Goal: Task Accomplishment & Management: Manage account settings

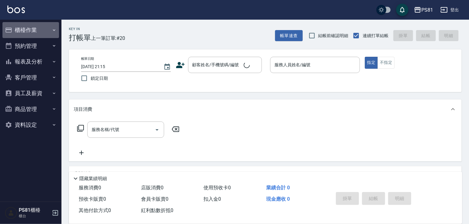
click at [26, 32] on button "櫃檯作業" at bounding box center [30, 30] width 57 height 16
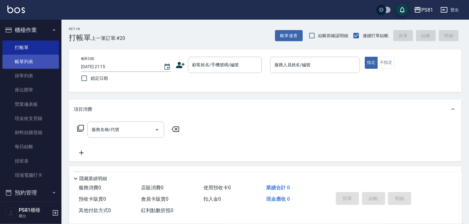
click at [31, 61] on link "帳單列表" at bounding box center [30, 62] width 57 height 14
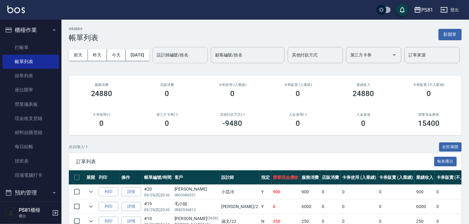
click at [155, 61] on input "設計師編號/姓名" at bounding box center [180, 55] width 50 height 11
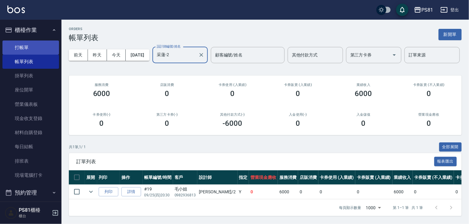
type input "采蓮-2"
click at [27, 49] on link "打帳單" at bounding box center [30, 48] width 57 height 14
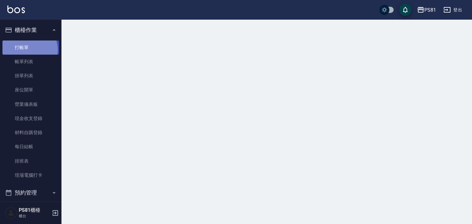
click at [27, 49] on link "打帳單" at bounding box center [30, 48] width 57 height 14
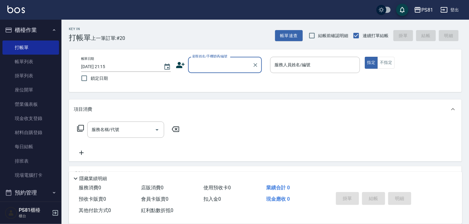
click at [230, 68] on input "顧客姓名/手機號碼/編號" at bounding box center [220, 65] width 59 height 11
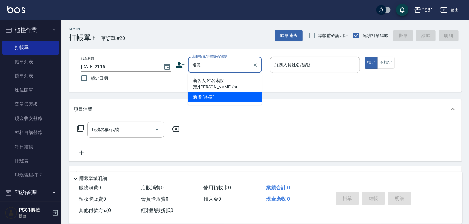
click at [237, 80] on li "新客人 姓名未設定/[PERSON_NAME]/null" at bounding box center [225, 84] width 74 height 17
type input "新客人 姓名未設定/[PERSON_NAME]/null"
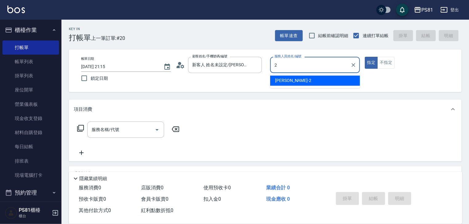
type input "采蓮-2"
type button "true"
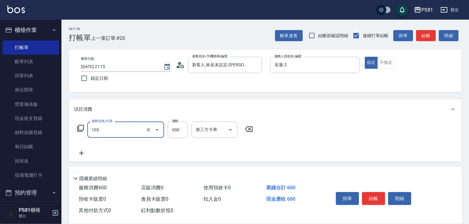
type input "A級洗剪600(105)"
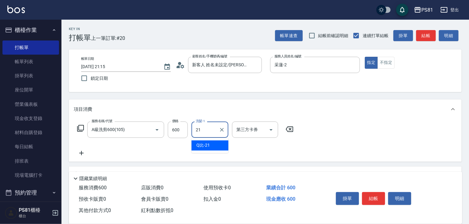
type input "Q比-21"
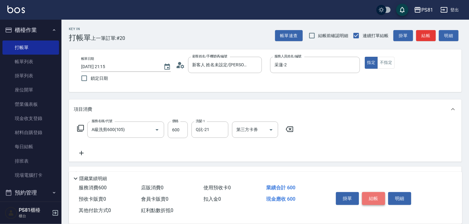
click at [375, 194] on button "結帳" at bounding box center [373, 198] width 23 height 13
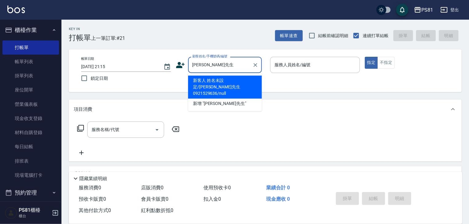
click at [242, 85] on li "新客人 姓名未設定/[PERSON_NAME]先生0921529636/null" at bounding box center [225, 87] width 74 height 23
type input "新客人 姓名未設定/[PERSON_NAME]先生0921529636/null"
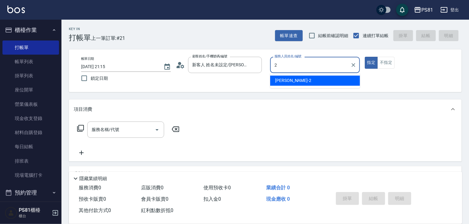
type input "采蓮-2"
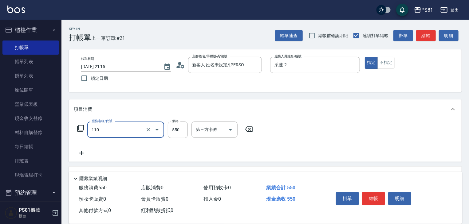
type input "去角質(抗油)(110)"
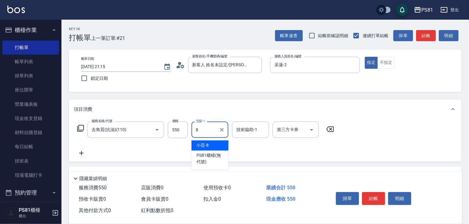
type input "小芸-8"
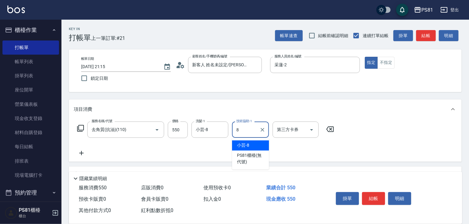
type input "小芸-8"
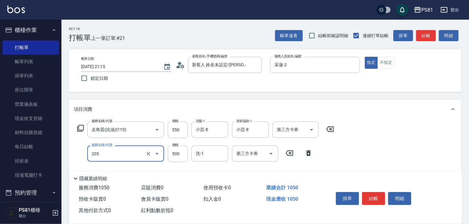
type input "A級單剪400(205)"
click at [386, 146] on div "服務名稱/代號 去角質(抗油)(110) 服務名稱/代號 價格 550 價格 洗髮-1 小芸-8 洗髮-1 技術協助-1 小芸-8 技術協助-1 第三方卡券 …" at bounding box center [265, 152] width 393 height 67
click at [381, 194] on button "結帳" at bounding box center [373, 198] width 23 height 13
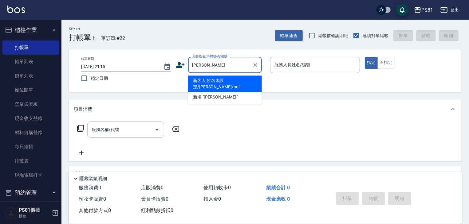
click at [210, 83] on li "新客人 姓名未設定/[PERSON_NAME]/null" at bounding box center [225, 84] width 74 height 17
type input "新客人 姓名未設定/[PERSON_NAME]/null"
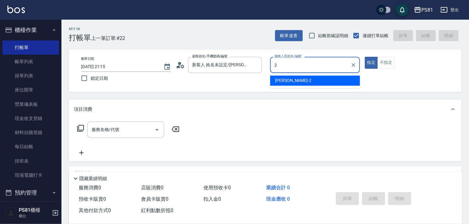
type input "采蓮-2"
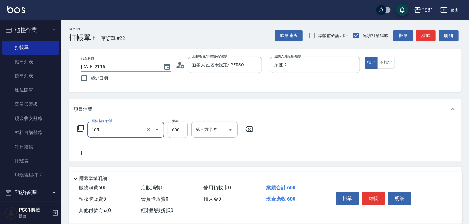
type input "A級洗剪600(105)"
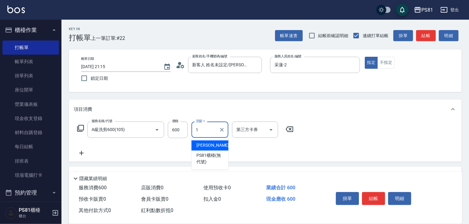
type input "[PERSON_NAME]-1"
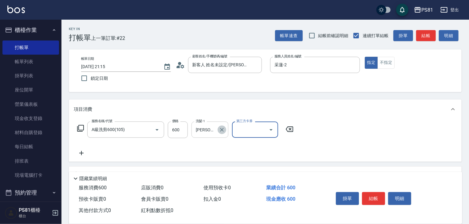
click at [223, 131] on icon "Clear" at bounding box center [222, 130] width 4 height 4
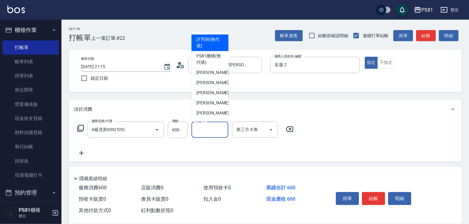
click at [219, 131] on input "洗髮-1" at bounding box center [209, 129] width 31 height 11
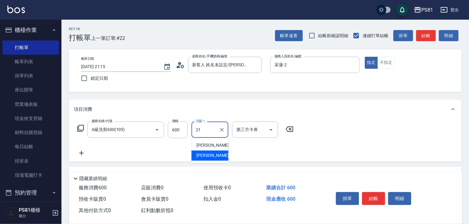
type input "Q比-21"
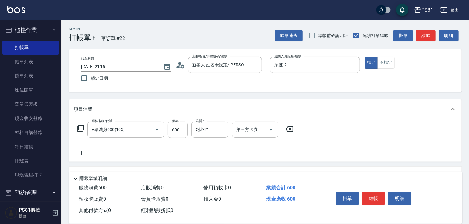
click at [294, 151] on div "服務名稱/代號 A級洗剪600(105) 服務名稱/代號 價格 600 價格 洗髮-1 Q比-21 洗髮-1 第三方卡券 第三方卡券" at bounding box center [185, 139] width 223 height 35
click at [371, 198] on button "結帳" at bounding box center [373, 198] width 23 height 13
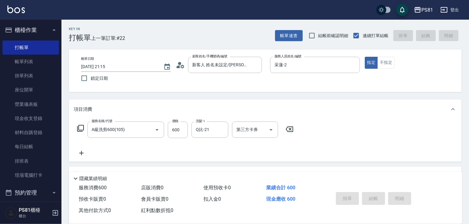
type input "[DATE] 21:16"
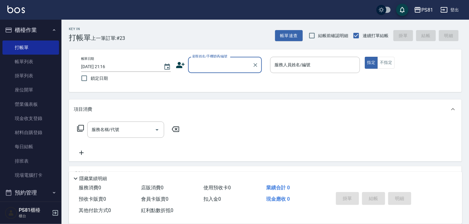
click at [229, 70] on input "顧客姓名/手機號碼/編號" at bounding box center [220, 65] width 59 height 11
click at [229, 84] on li "新客人 姓名未設定/拉拉 /null" at bounding box center [225, 81] width 74 height 10
type input "新客人 姓名未設定/拉拉 /null"
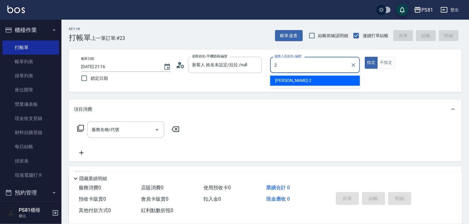
type input "采蓮-2"
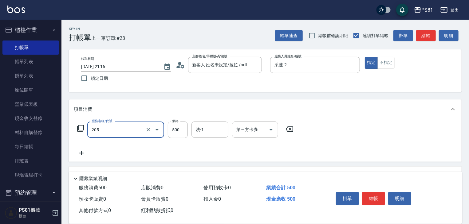
type input "A級單剪400(205)"
click at [363, 137] on div "服務名稱/代號 A級單剪400(205) 服務名稱/代號 價格 500 價格 洗-1 洗-1 第三方卡券 第三方卡券" at bounding box center [265, 140] width 393 height 43
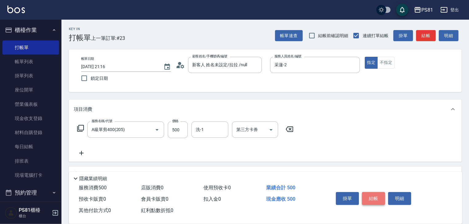
click at [369, 196] on button "結帳" at bounding box center [373, 198] width 23 height 13
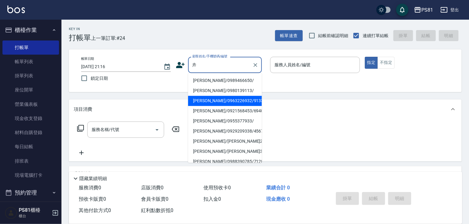
click at [207, 102] on li "[PERSON_NAME]/0963226932/9133" at bounding box center [225, 101] width 74 height 10
type input "[PERSON_NAME]/0963226932/9133"
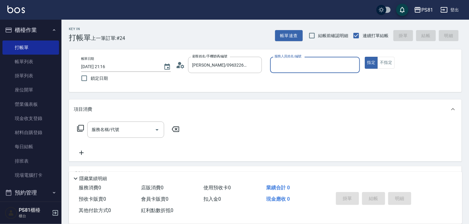
type input "采蓮-2"
click at [122, 135] on input "服務名稱/代號" at bounding box center [121, 129] width 62 height 11
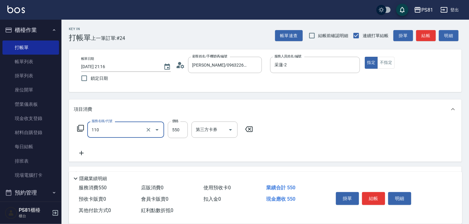
type input "去角質(抗油)(110)"
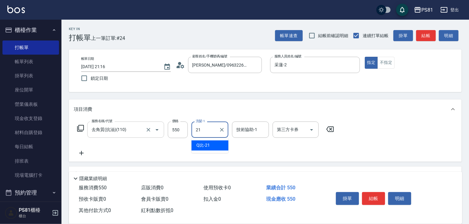
type input "Q比-21"
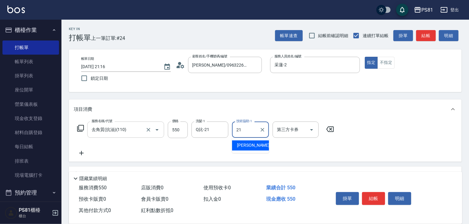
type input "Q比-21"
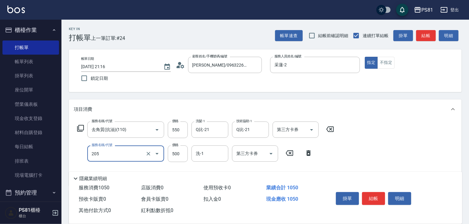
type input "A級單剪400(205)"
click at [354, 141] on div "服務名稱/代號 去角質(抗油)(110) 服務名稱/代號 價格 550 價格 洗髮-1 Q比-21 洗髮-1 技術協助-1 Q比-21 技術協助-1 第三方卡…" at bounding box center [265, 152] width 393 height 67
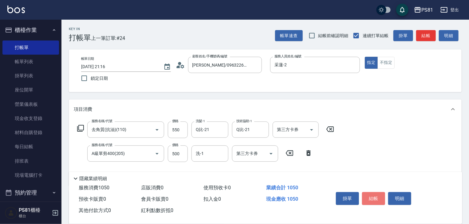
click at [375, 196] on button "結帳" at bounding box center [373, 198] width 23 height 13
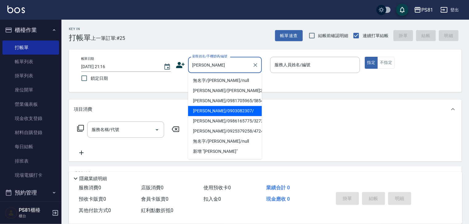
click at [252, 112] on li "[PERSON_NAME]/0903082307/" at bounding box center [225, 111] width 74 height 10
type input "[PERSON_NAME]/0903082307/"
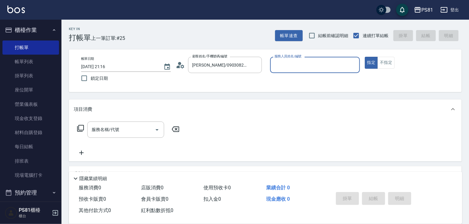
type input "采蓮-2"
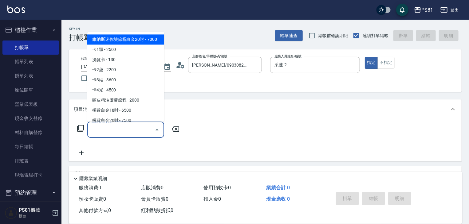
click at [125, 135] on input "服務名稱/代號" at bounding box center [121, 129] width 62 height 11
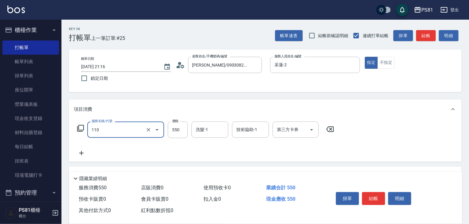
type input "去角質(抗油)(110)"
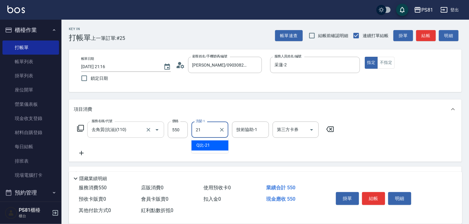
type input "Q比-21"
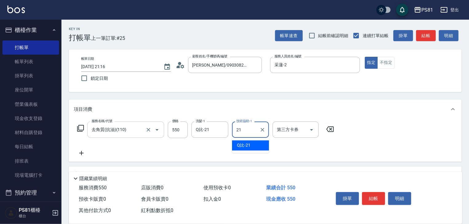
type input "Q比-21"
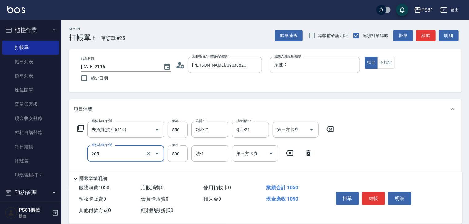
type input "A級單剪400(205)"
click at [330, 137] on div "服務名稱/代號 去角質(抗油)(110) 服務名稱/代號 價格 550 價格 洗髮-1 Q比-21 洗髮-1 技術協助-1 Q比-21 技術協助-1 第三方卡…" at bounding box center [206, 130] width 264 height 17
click at [378, 195] on button "結帳" at bounding box center [373, 198] width 23 height 13
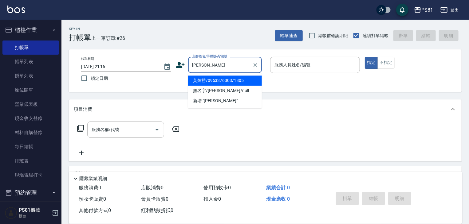
click at [223, 78] on li "黃煒勝/0953376303/1805" at bounding box center [225, 81] width 74 height 10
type input "黃煒勝/0953376303/1805"
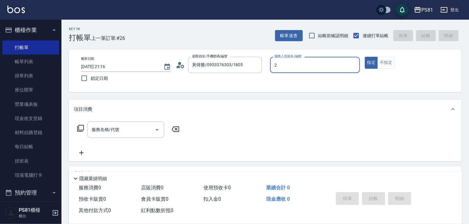
type input "采蓮-2"
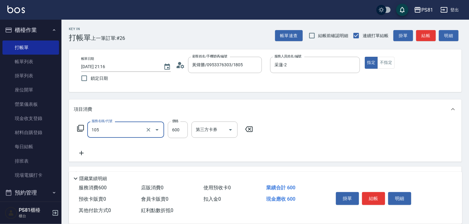
type input "A級洗剪600(105)"
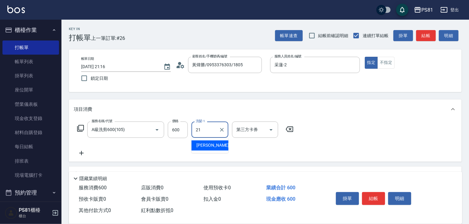
type input "Q比-21"
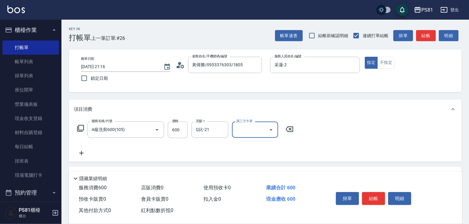
click at [345, 152] on div "服務名稱/代號 A級洗剪600(105) 服務名稱/代號 價格 600 價格 洗髮-1 Q比-21 洗髮-1 第三方卡券 第三方卡券" at bounding box center [265, 140] width 393 height 43
click at [374, 192] on button "結帳" at bounding box center [373, 198] width 23 height 13
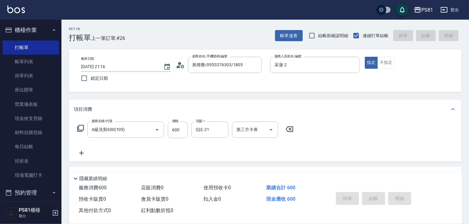
type input "[DATE] 21:17"
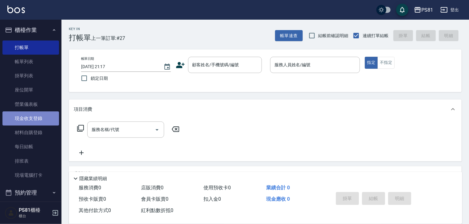
click at [38, 120] on link "現金收支登錄" at bounding box center [30, 119] width 57 height 14
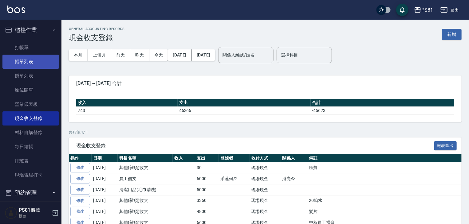
click at [36, 61] on link "帳單列表" at bounding box center [30, 62] width 57 height 14
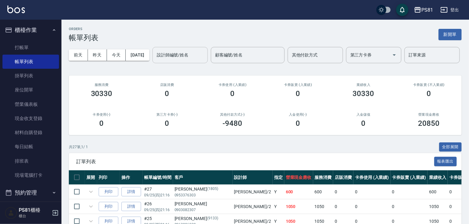
click at [155, 61] on input "設計師編號/姓名" at bounding box center [180, 55] width 50 height 11
type input "采蓮-2"
click at [169, 131] on div "第三方卡券(-) 0" at bounding box center [166, 120] width 65 height 30
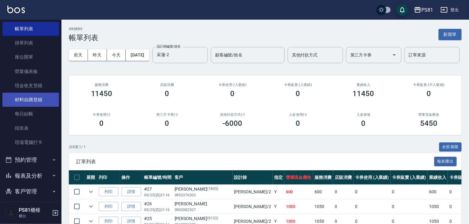
scroll to position [85, 0]
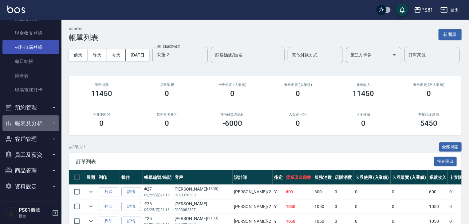
click at [44, 129] on button "報表及分析" at bounding box center [30, 124] width 57 height 16
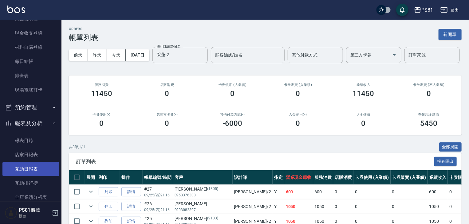
scroll to position [147, 0]
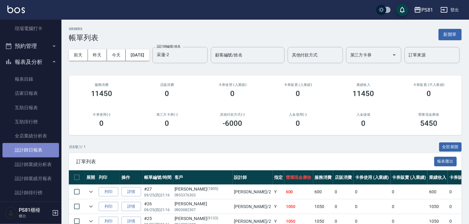
click at [33, 148] on link "設計師日報表" at bounding box center [30, 150] width 57 height 14
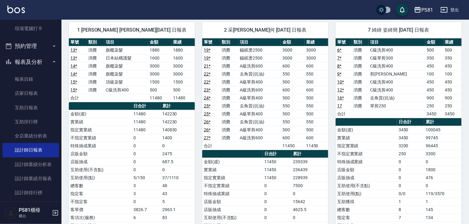
scroll to position [61, 0]
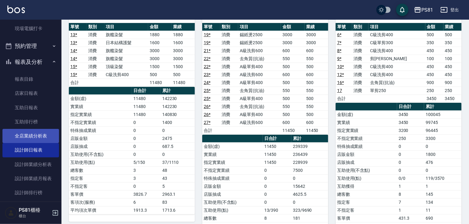
click at [43, 133] on link "全店業績分析表" at bounding box center [30, 136] width 57 height 14
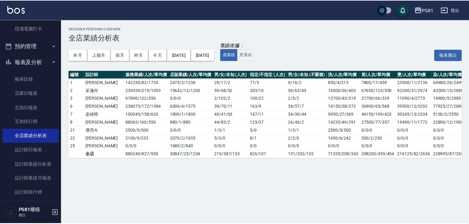
scroll to position [24, 0]
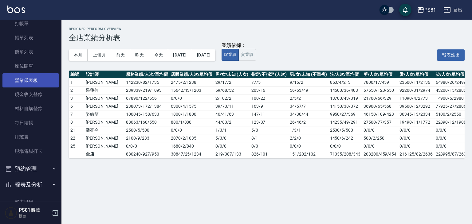
click at [39, 86] on link "營業儀表板" at bounding box center [30, 80] width 57 height 14
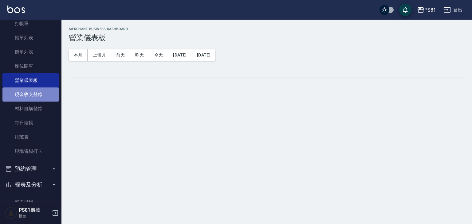
click at [40, 95] on link "現金收支登錄" at bounding box center [30, 95] width 57 height 14
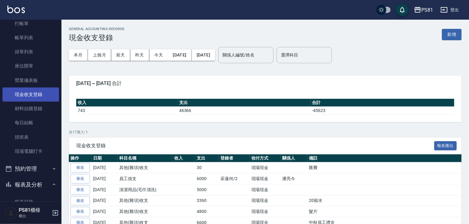
click at [40, 95] on link "現金收支登錄" at bounding box center [30, 95] width 57 height 14
click at [447, 33] on button "新增" at bounding box center [452, 34] width 20 height 11
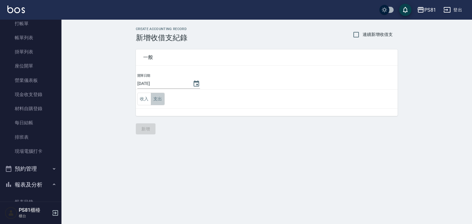
drag, startPoint x: 153, startPoint y: 99, endPoint x: 156, endPoint y: 102, distance: 5.0
click at [152, 99] on button "支出" at bounding box center [158, 99] width 14 height 13
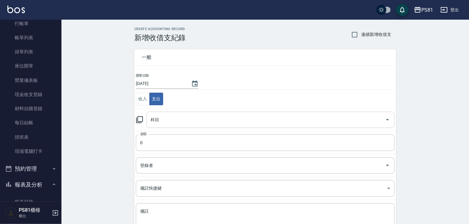
click at [184, 118] on input "科目" at bounding box center [266, 120] width 234 height 11
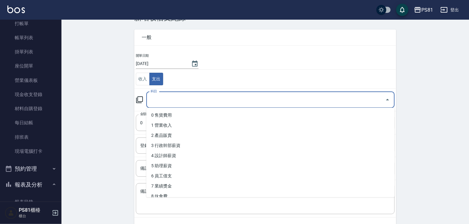
scroll to position [31, 0]
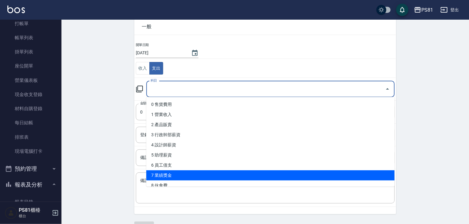
click at [162, 175] on li "7 業績獎金" at bounding box center [270, 176] width 248 height 10
type input "7 業績獎金"
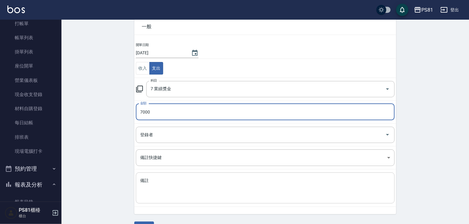
type input "7000"
click at [185, 187] on textarea "備註" at bounding box center [265, 188] width 250 height 21
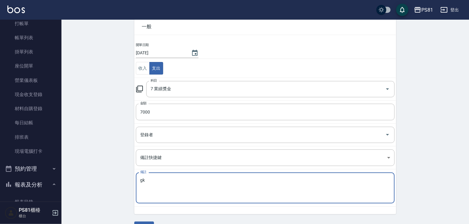
type textarea "g"
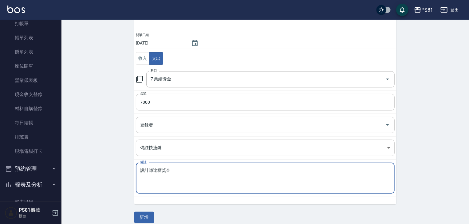
scroll to position [46, 0]
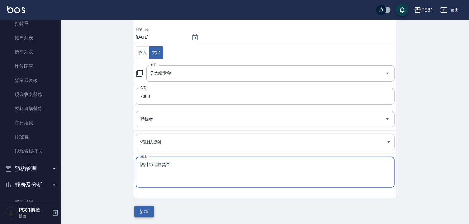
type textarea "設計師達標獎金"
click at [146, 211] on button "新增" at bounding box center [144, 211] width 20 height 11
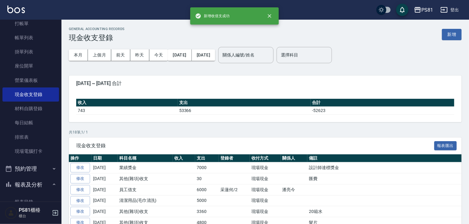
click at [167, 129] on div "GENERAL ACCOUNTING RECORDS 現金收支登錄 新增 本月 上個月 [DATE] [DATE] [DATE] [DATE] [DATE] …" at bounding box center [264, 202] width 407 height 365
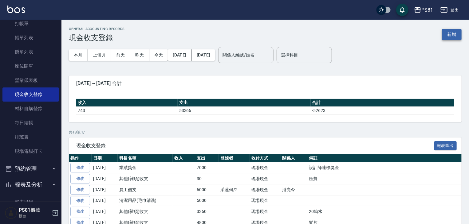
click at [449, 32] on button "新增" at bounding box center [452, 34] width 20 height 11
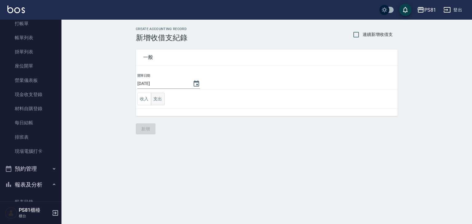
click at [155, 96] on button "支出" at bounding box center [158, 99] width 14 height 13
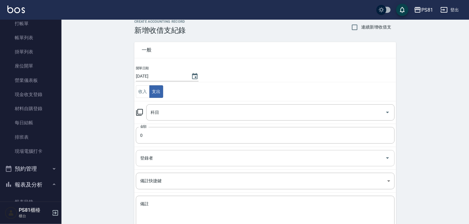
scroll to position [46, 0]
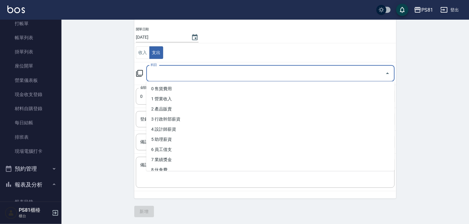
click at [188, 72] on input "科目" at bounding box center [266, 73] width 234 height 11
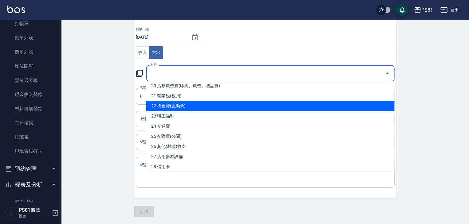
scroll to position [215, 0]
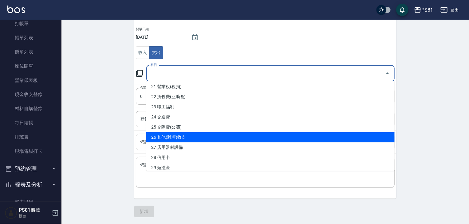
click at [193, 137] on li "26 其他(雜項)收支" at bounding box center [270, 137] width 248 height 10
type input "26 其他(雜項)收支"
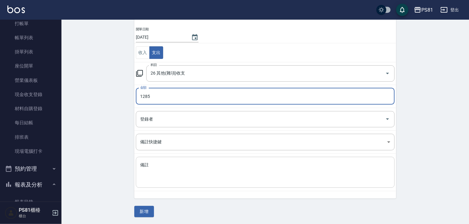
type input "1285"
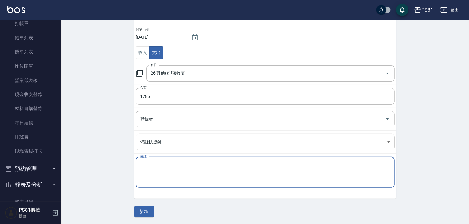
click at [189, 166] on textarea "備註" at bounding box center [265, 172] width 250 height 21
type textarea "a"
type textarea "共用美髮工具用品"
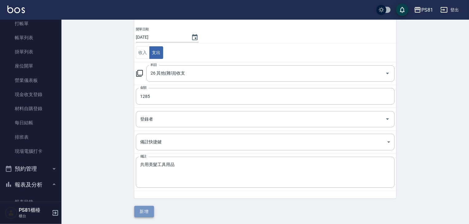
click at [146, 211] on button "新增" at bounding box center [144, 211] width 20 height 11
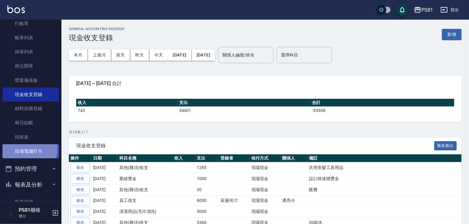
click at [26, 149] on link "現場電腦打卡" at bounding box center [30, 151] width 57 height 14
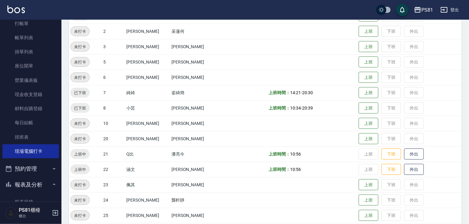
scroll to position [123, 0]
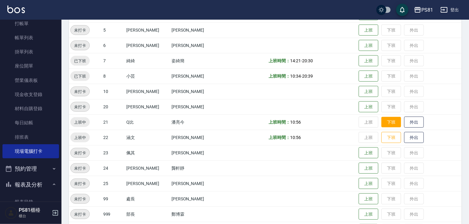
click at [382, 124] on button "下班" at bounding box center [391, 122] width 20 height 11
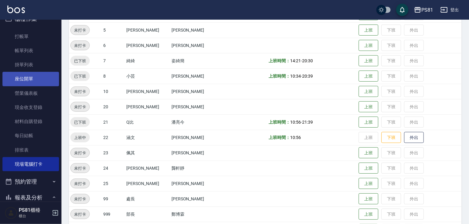
scroll to position [0, 0]
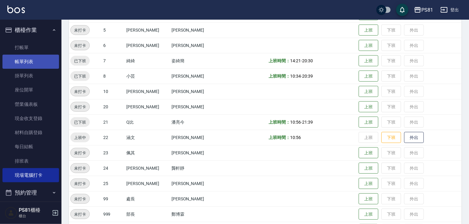
click at [29, 64] on link "帳單列表" at bounding box center [30, 62] width 57 height 14
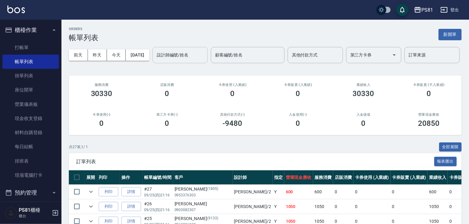
click at [152, 63] on div "設計師編號/姓名" at bounding box center [179, 55] width 55 height 16
type input "采蓮-2"
click at [167, 131] on div "第三方卡券(-) 0" at bounding box center [166, 120] width 65 height 30
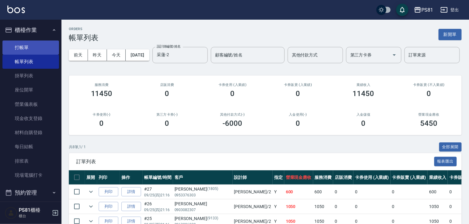
click at [19, 49] on link "打帳單" at bounding box center [30, 48] width 57 height 14
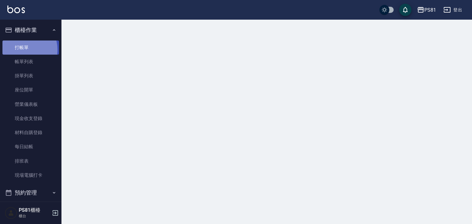
click at [19, 49] on link "打帳單" at bounding box center [30, 48] width 57 height 14
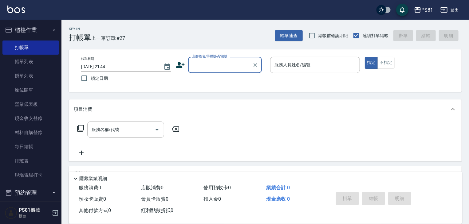
click at [145, 176] on div "隱藏業績明細" at bounding box center [267, 178] width 390 height 7
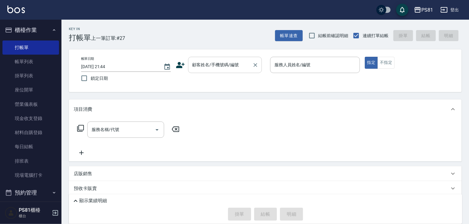
click at [212, 70] on div "顧客姓名/手機號碼/編號" at bounding box center [225, 65] width 74 height 16
type input "ㄎ"
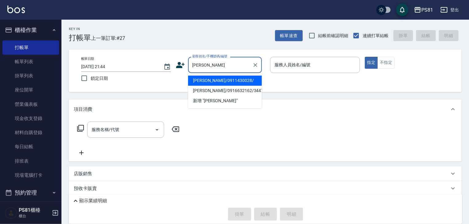
click at [215, 82] on li "[PERSON_NAME]/0911430028/" at bounding box center [225, 81] width 74 height 10
type input "[PERSON_NAME]/0911430028/"
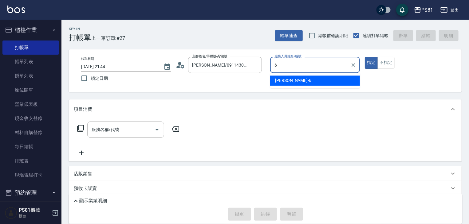
type input "丁若欣-6"
type button "true"
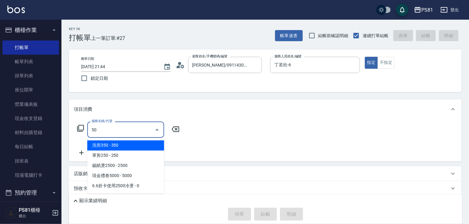
type input "5"
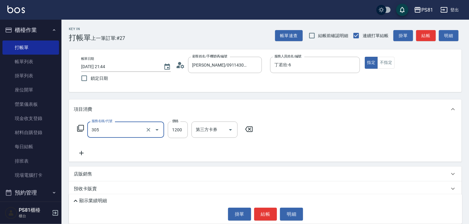
type input "基本離子燙(305)"
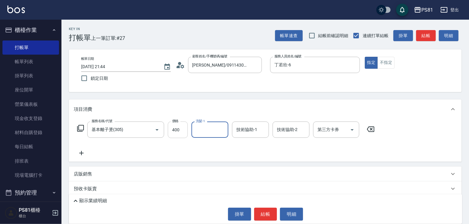
click at [181, 126] on input "400" at bounding box center [178, 130] width 20 height 17
type input "4000"
type input "涵文-22"
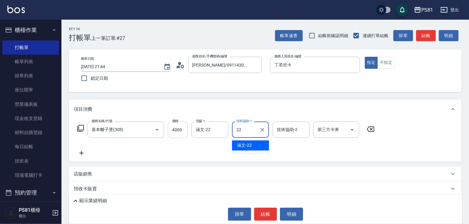
type input "涵文-22"
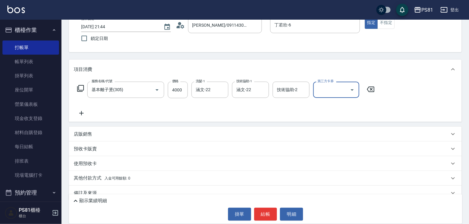
scroll to position [50, 0]
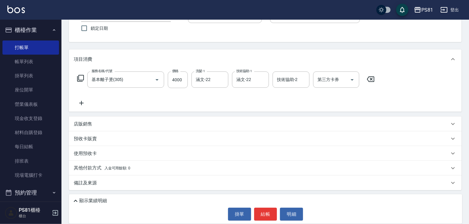
click at [79, 102] on icon at bounding box center [81, 103] width 15 height 7
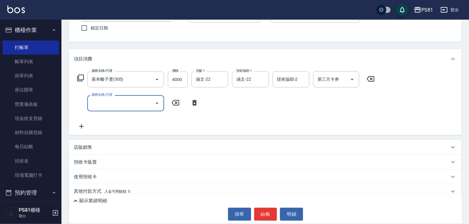
type input "ㄎ"
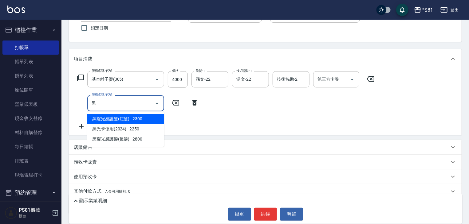
click at [140, 121] on span "黑耀光感護髮(短髮) - 2300" at bounding box center [125, 119] width 77 height 10
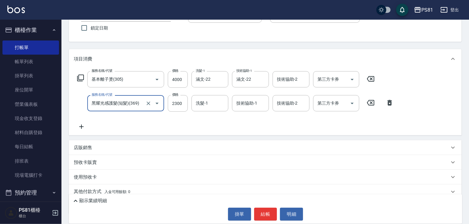
type input "黑耀光感護髮(短髮)(369)"
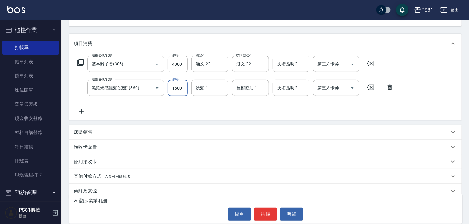
scroll to position [74, 0]
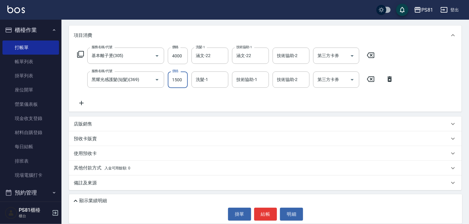
type input "1500"
click at [88, 200] on p "顯示業績明細" at bounding box center [93, 201] width 28 height 6
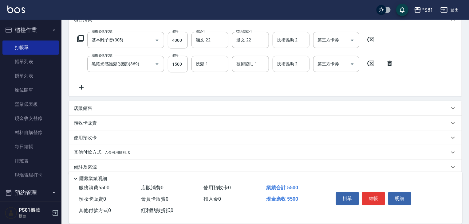
scroll to position [99, 0]
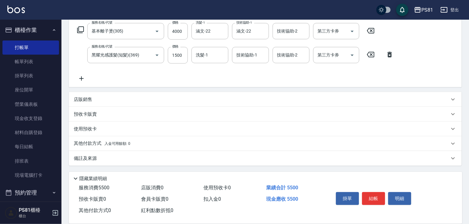
click at [122, 145] on span "入金可用餘額: 0" at bounding box center [117, 144] width 26 height 4
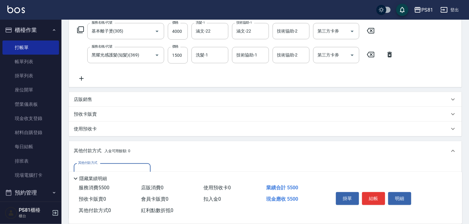
scroll to position [0, 0]
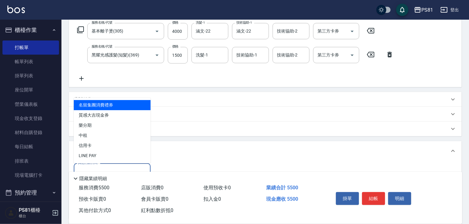
click at [94, 170] on input "其他付款方式" at bounding box center [112, 171] width 71 height 11
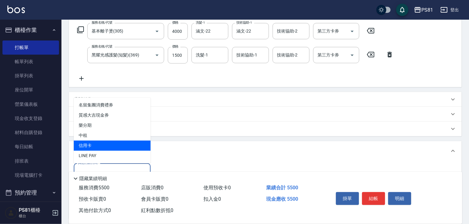
click at [92, 143] on span "信用卡" at bounding box center [112, 146] width 77 height 10
type input "信用卡"
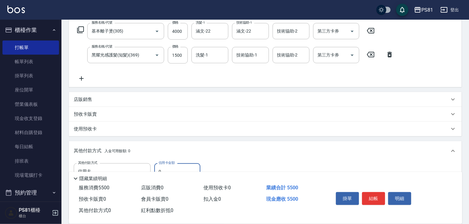
click at [167, 167] on input "0" at bounding box center [177, 171] width 46 height 17
type input "5500"
drag, startPoint x: 380, startPoint y: 199, endPoint x: 372, endPoint y: 204, distance: 9.6
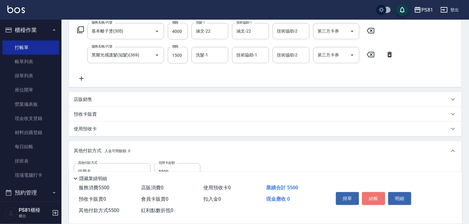
click at [380, 198] on button "結帳" at bounding box center [373, 198] width 23 height 13
type input "[DATE] 21:49"
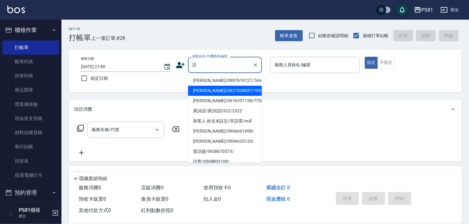
type input "語語"
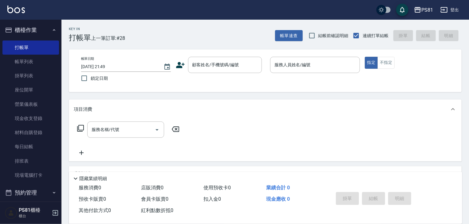
click at [212, 91] on div "帳單日期 [DATE] 21:49 鎖定日期 顧客姓名/手機號碼/編號 顧客姓名/手機號碼/編號 服務人員姓名/編號 服務人員姓名/編號 指定 不指定" at bounding box center [265, 70] width 393 height 43
click at [214, 71] on div "顧客姓名/手機號碼/編號" at bounding box center [225, 65] width 74 height 16
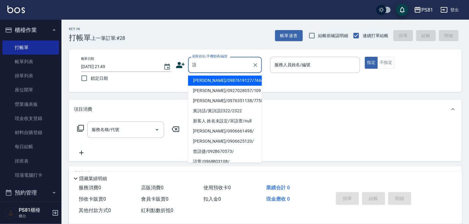
click at [215, 90] on li "[PERSON_NAME]/0927028057/109" at bounding box center [225, 91] width 74 height 10
type input "[PERSON_NAME]/0927028057/109"
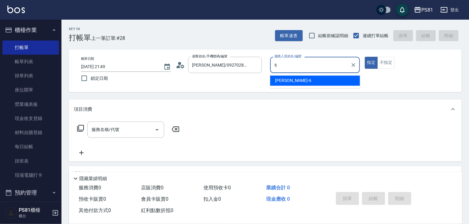
type input "丁若欣-6"
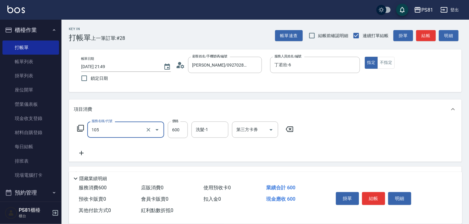
type input "A級洗剪600(105)"
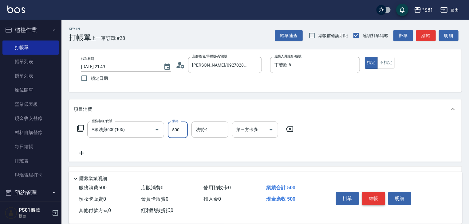
type input "500"
click at [380, 199] on button "結帳" at bounding box center [373, 198] width 23 height 13
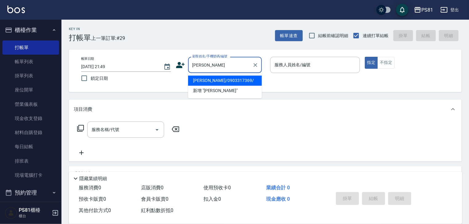
click at [241, 81] on li "[PERSON_NAME]/0903317369/" at bounding box center [225, 81] width 74 height 10
type input "[PERSON_NAME]/0903317369/"
type input "丁若欣-6"
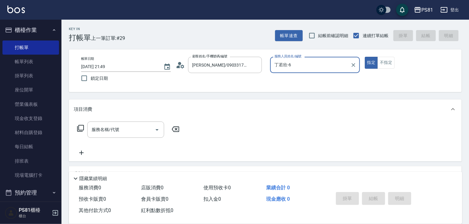
click at [365, 57] on button "指定" at bounding box center [371, 63] width 13 height 12
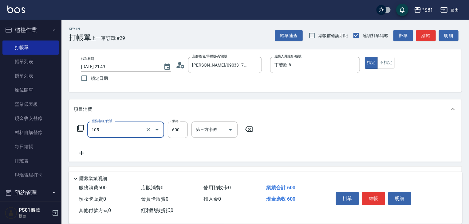
type input "A級洗剪600(105)"
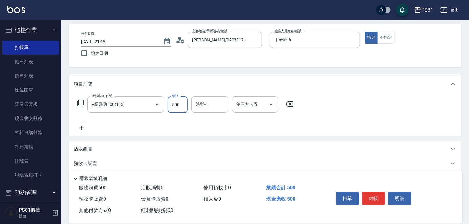
scroll to position [61, 0]
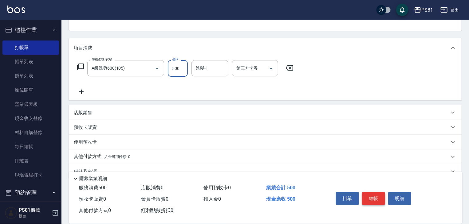
type input "500"
drag, startPoint x: 377, startPoint y: 197, endPoint x: 369, endPoint y: 196, distance: 8.6
click at [376, 197] on button "結帳" at bounding box center [373, 198] width 23 height 13
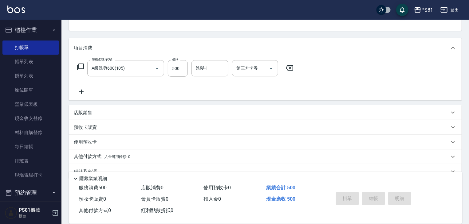
type input "[DATE] 21:50"
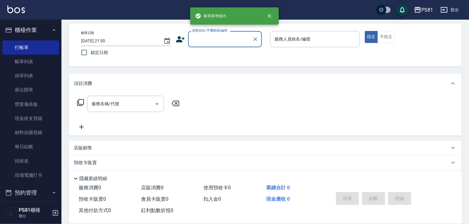
scroll to position [0, 0]
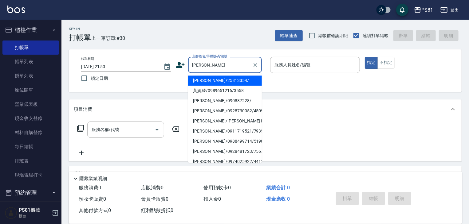
click at [235, 83] on li "[PERSON_NAME]/25813354/" at bounding box center [225, 81] width 74 height 10
type input "[PERSON_NAME]/25813354/"
type input "丁若欣-6"
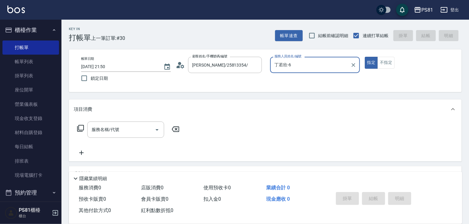
click at [365, 57] on button "指定" at bounding box center [371, 63] width 13 height 12
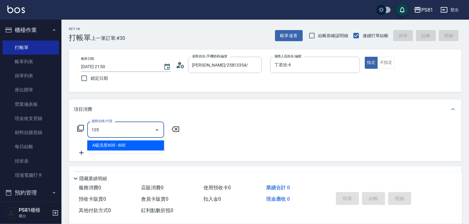
type input "A級洗剪600(105)"
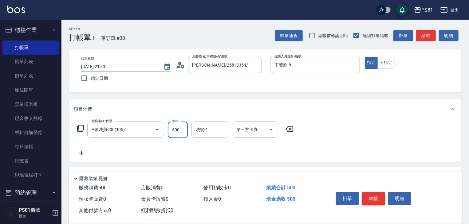
type input "500"
click at [374, 197] on button "結帳" at bounding box center [373, 198] width 23 height 13
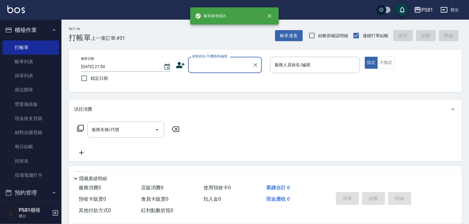
drag, startPoint x: 40, startPoint y: 59, endPoint x: 232, endPoint y: 127, distance: 204.0
click at [40, 59] on link "帳單列表" at bounding box center [30, 62] width 57 height 14
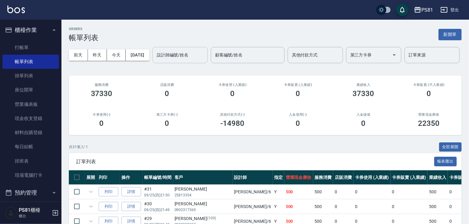
click at [155, 61] on input "設計師編號/姓名" at bounding box center [180, 55] width 50 height 11
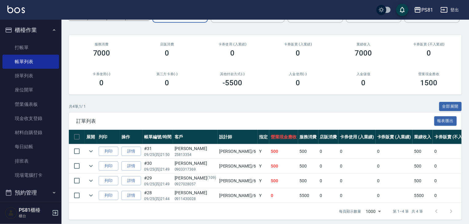
scroll to position [67, 0]
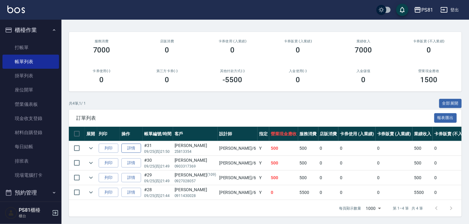
type input "丁若欣-6"
click at [130, 144] on link "詳情" at bounding box center [131, 149] width 20 height 10
